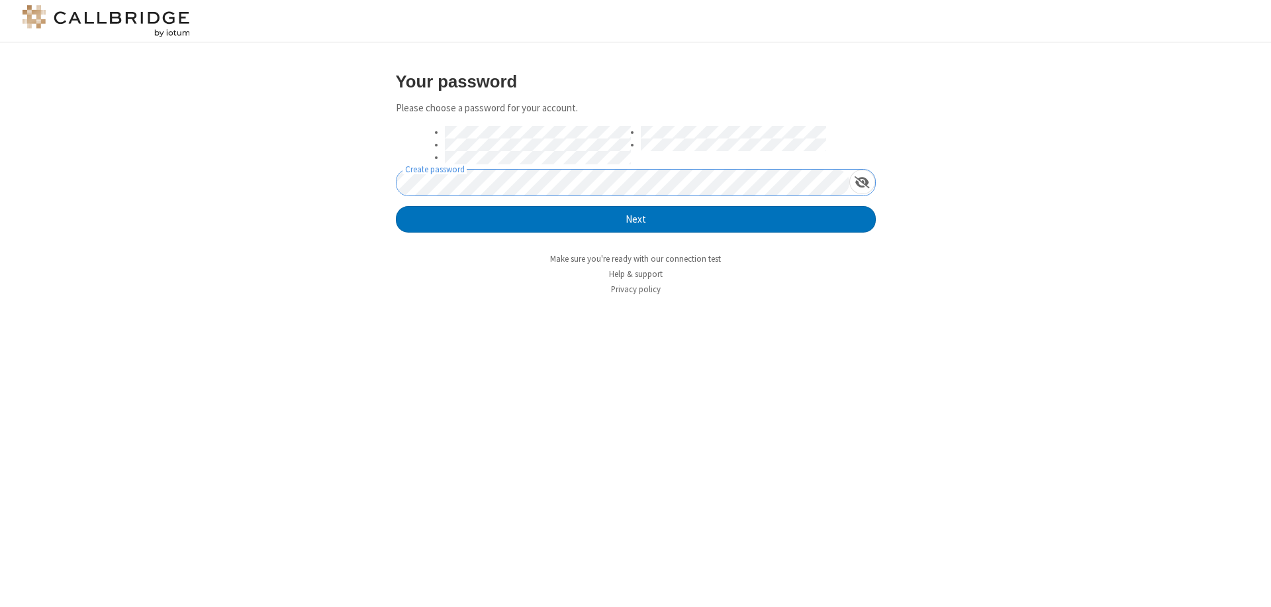
click button "Next" at bounding box center [636, 219] width 480 height 26
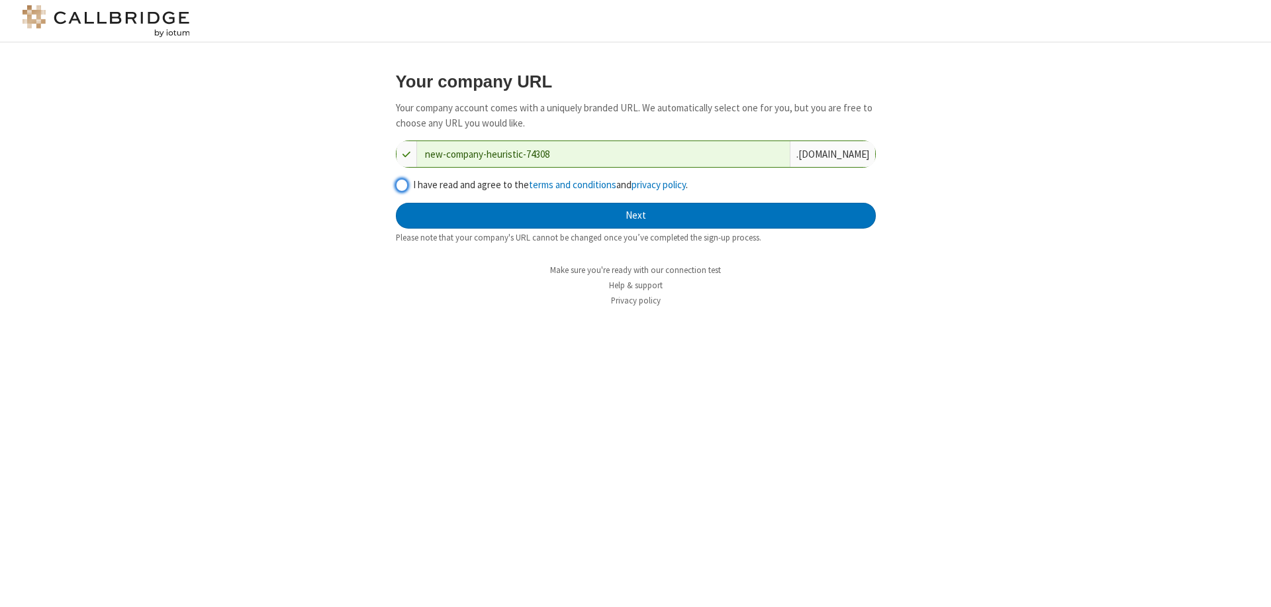
click at [401, 184] on input "I have read and agree to the terms and conditions and privacy policy ." at bounding box center [402, 185] width 13 height 14
checkbox input "true"
click at [636, 215] on button "Next" at bounding box center [636, 216] width 480 height 26
